Goal: Task Accomplishment & Management: Manage account settings

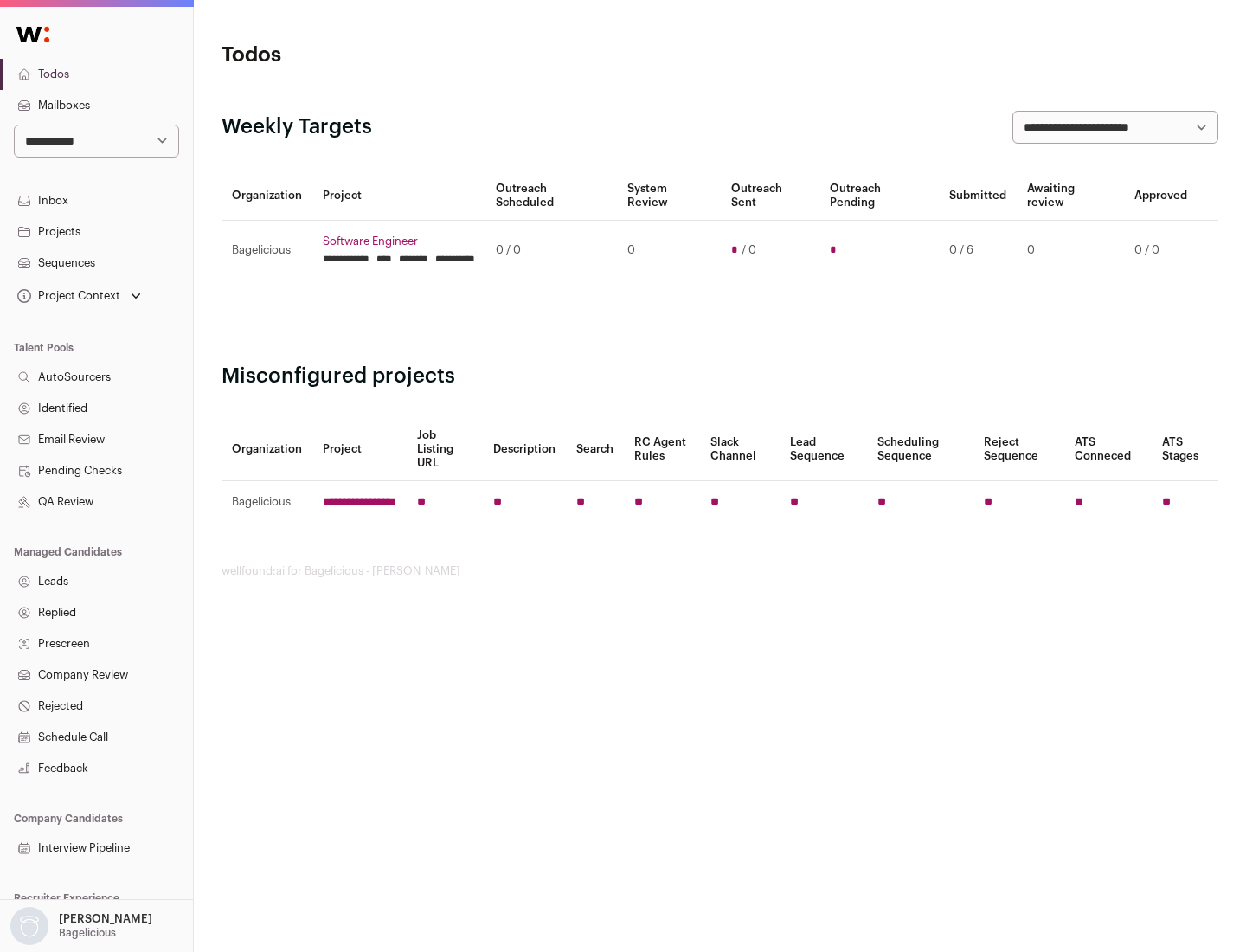
click at [96, 231] on link "Projects" at bounding box center [96, 232] width 193 height 31
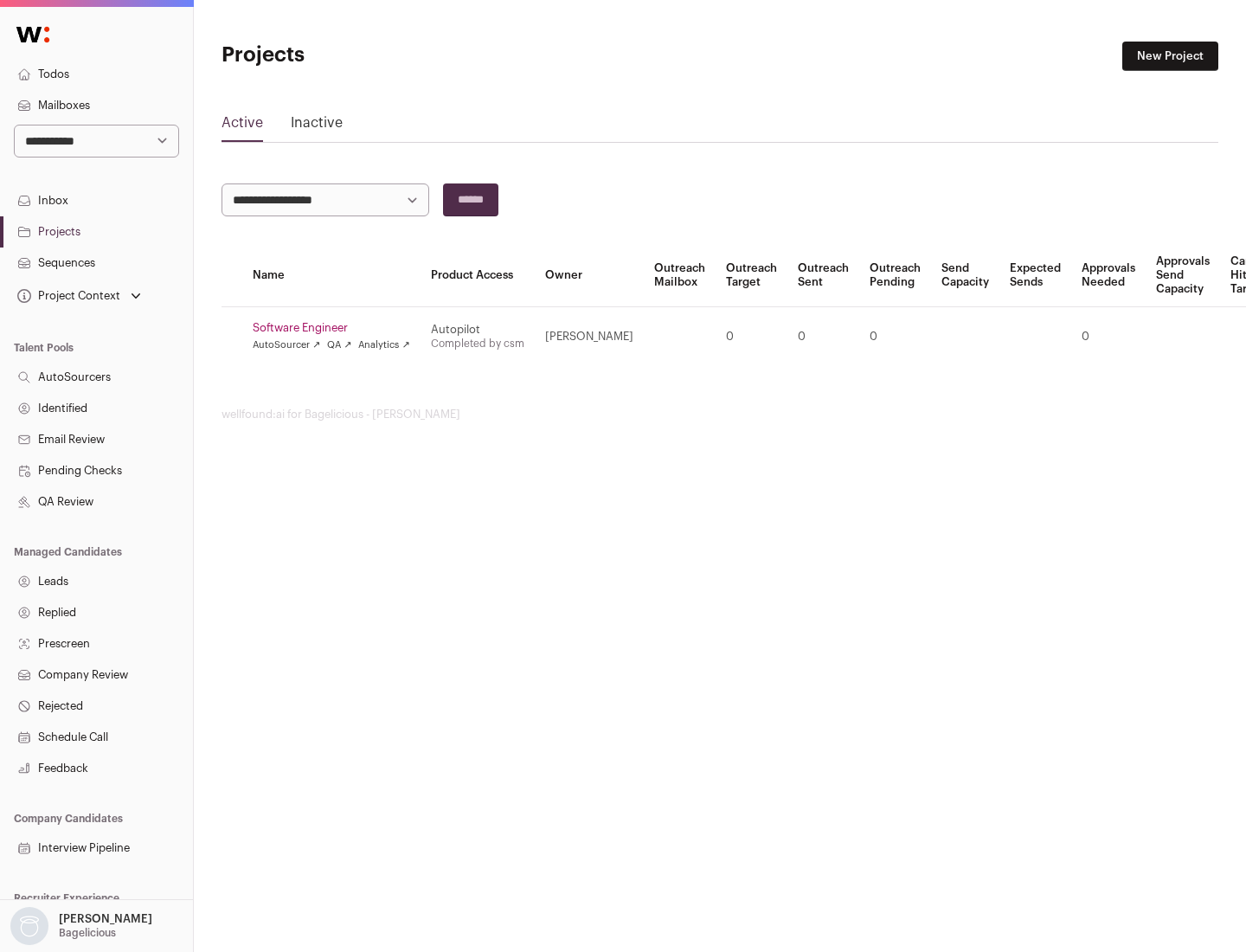
click at [337, 328] on link "Software Engineer" at bounding box center [331, 329] width 157 height 14
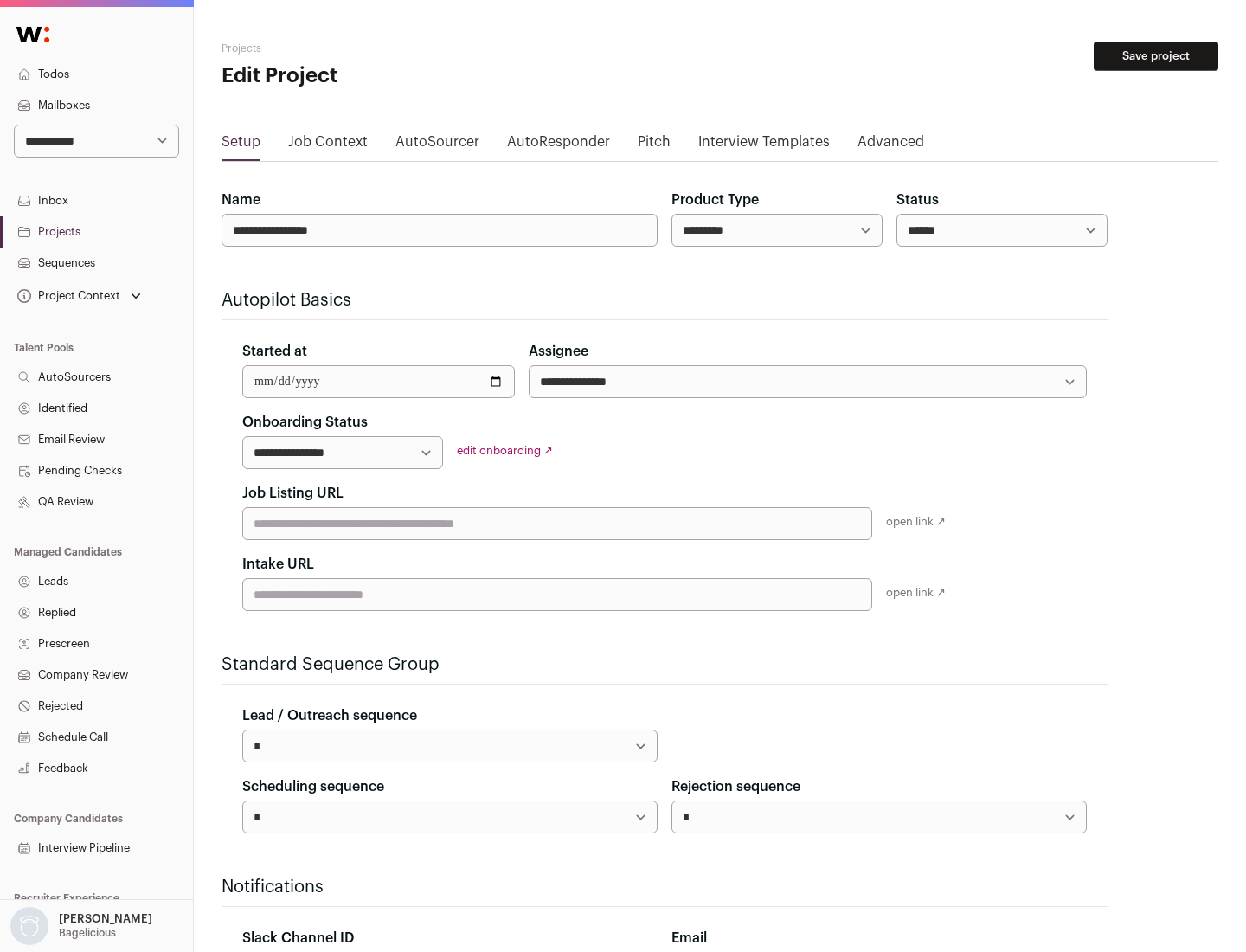
click at [1156, 56] on button "Save project" at bounding box center [1156, 56] width 124 height 29
